Goal: Transaction & Acquisition: Download file/media

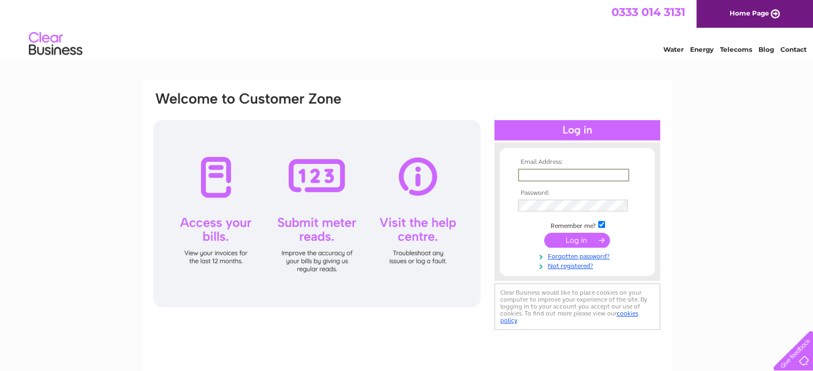
click at [582, 173] on input "text" at bounding box center [573, 175] width 111 height 13
type input "ursula@euroscroll.com"
click at [586, 244] on input "submit" at bounding box center [577, 239] width 66 height 15
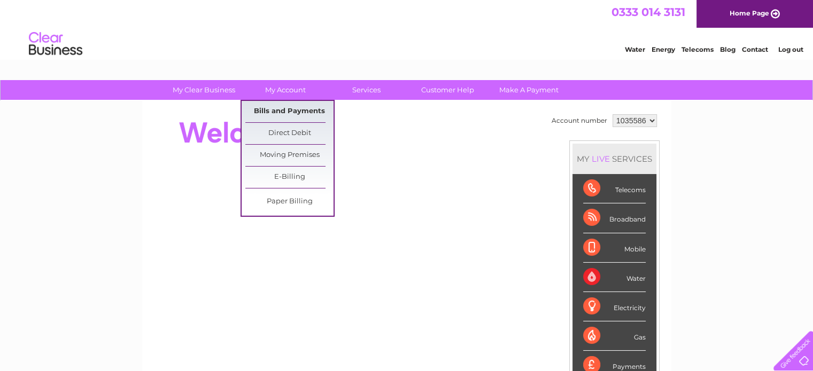
click at [285, 108] on link "Bills and Payments" at bounding box center [289, 111] width 88 height 21
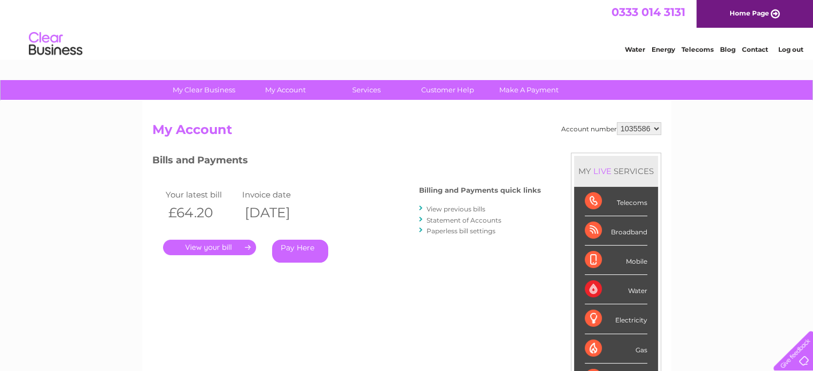
click at [211, 243] on link "." at bounding box center [209, 247] width 93 height 15
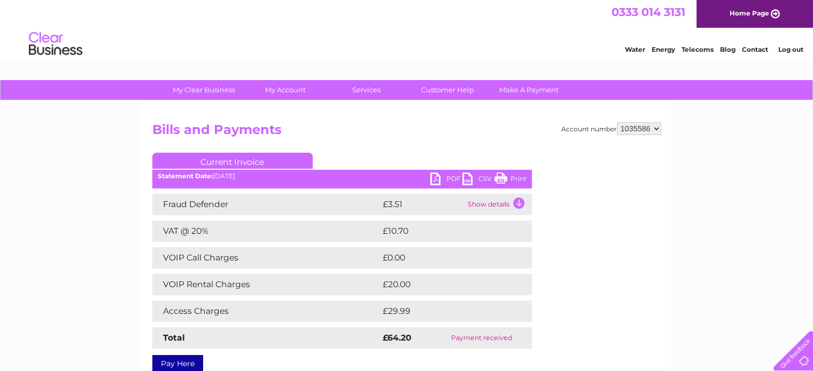
click at [451, 179] on link "PDF" at bounding box center [446, 180] width 32 height 15
click at [656, 129] on select "1035586 1156320" at bounding box center [639, 128] width 44 height 13
select select "1156320"
click at [617, 122] on select "1035586 1156320" at bounding box center [639, 128] width 44 height 13
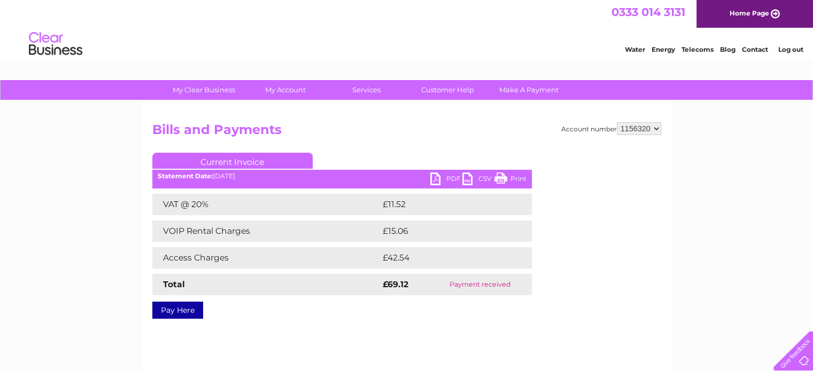
click at [449, 174] on link "PDF" at bounding box center [446, 180] width 32 height 15
click at [797, 51] on link "Log out" at bounding box center [790, 49] width 25 height 8
